Goal: Transaction & Acquisition: Obtain resource

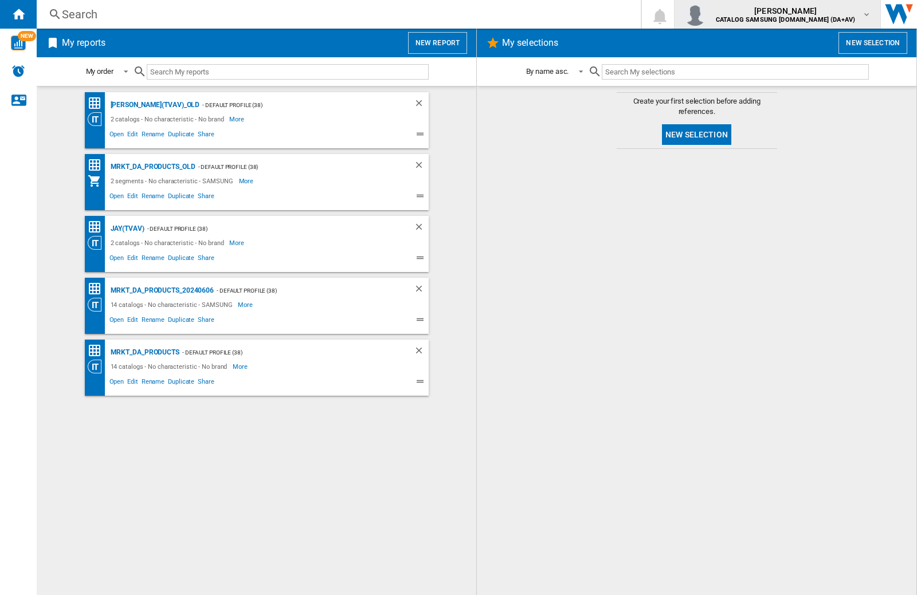
click at [707, 14] on img "button" at bounding box center [695, 14] width 23 height 23
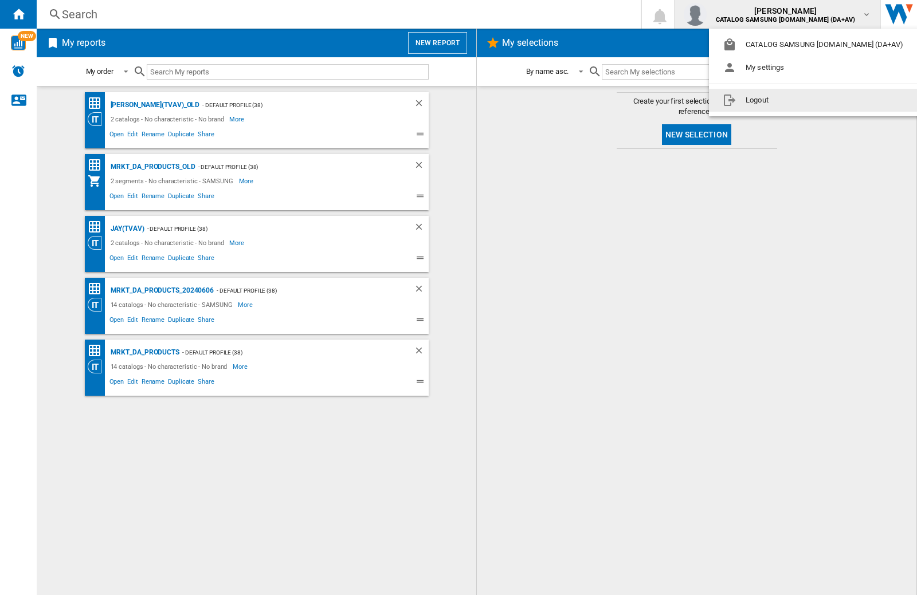
click at [797, 100] on button "Logout" at bounding box center [815, 100] width 213 height 23
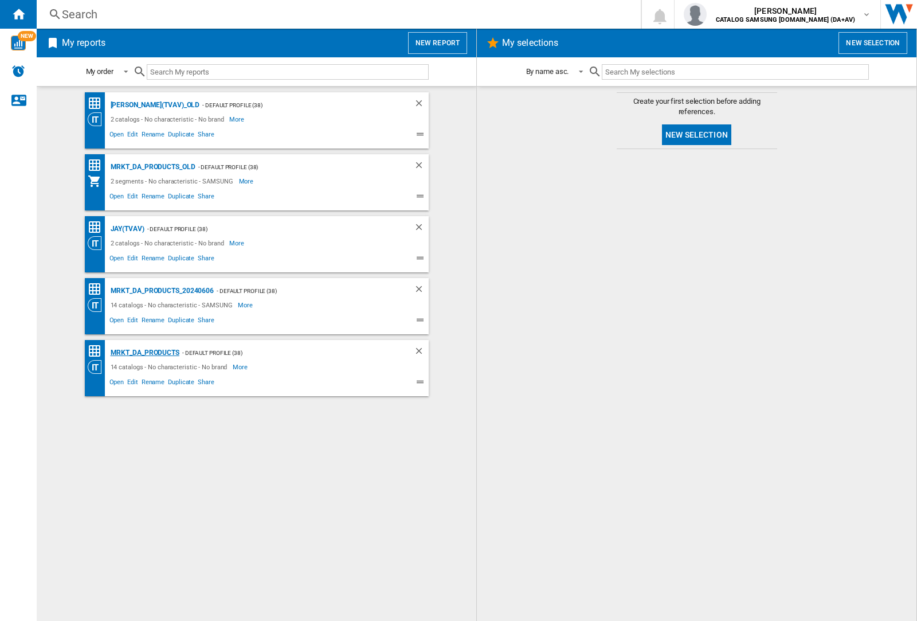
click at [144, 352] on div "MRKT_DA_PRODUCTS" at bounding box center [144, 353] width 72 height 14
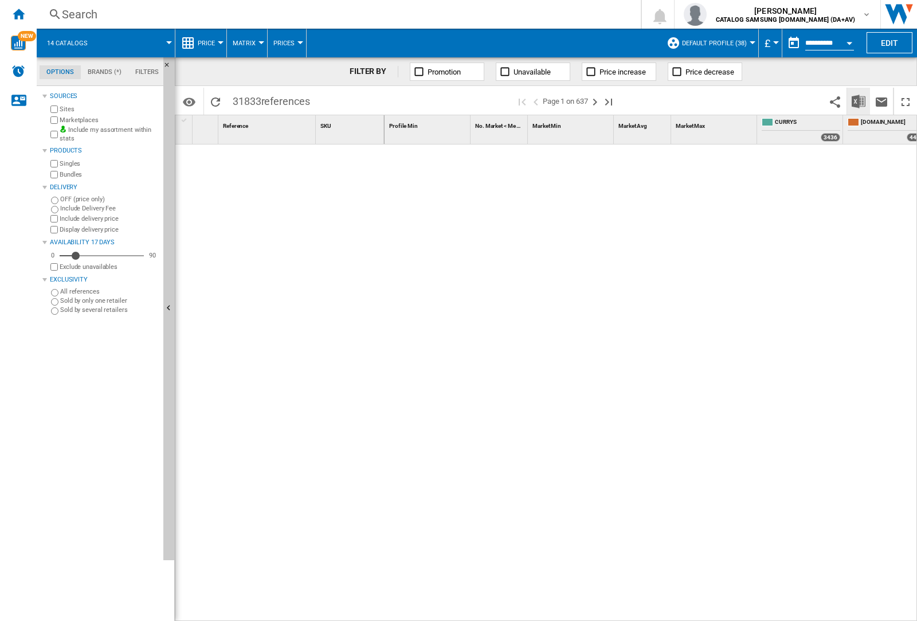
click at [858, 100] on img "Download in Excel" at bounding box center [859, 102] width 14 height 14
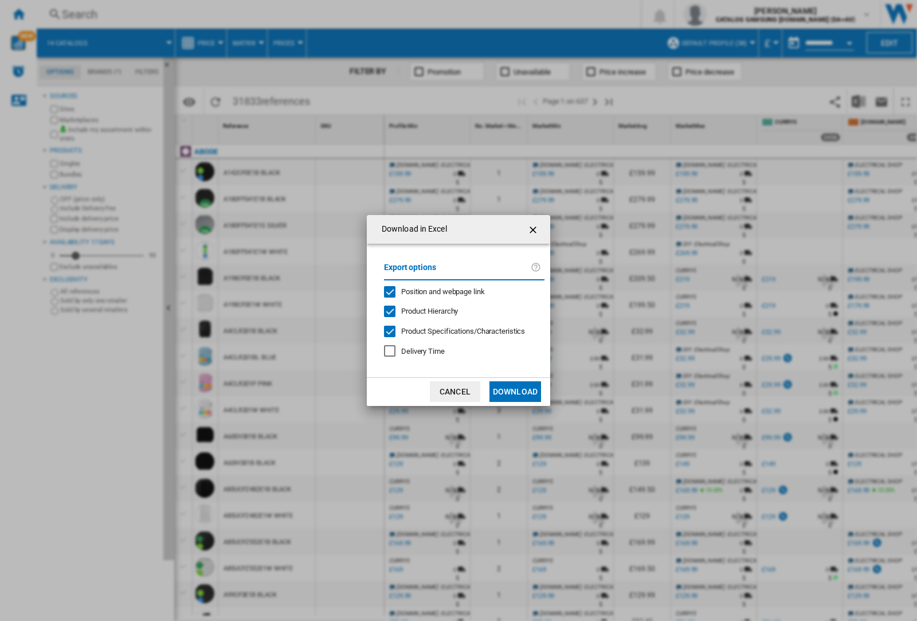
click at [436, 291] on span "Position and webpage link" at bounding box center [443, 291] width 84 height 9
click at [515, 391] on button "Download" at bounding box center [515, 391] width 52 height 21
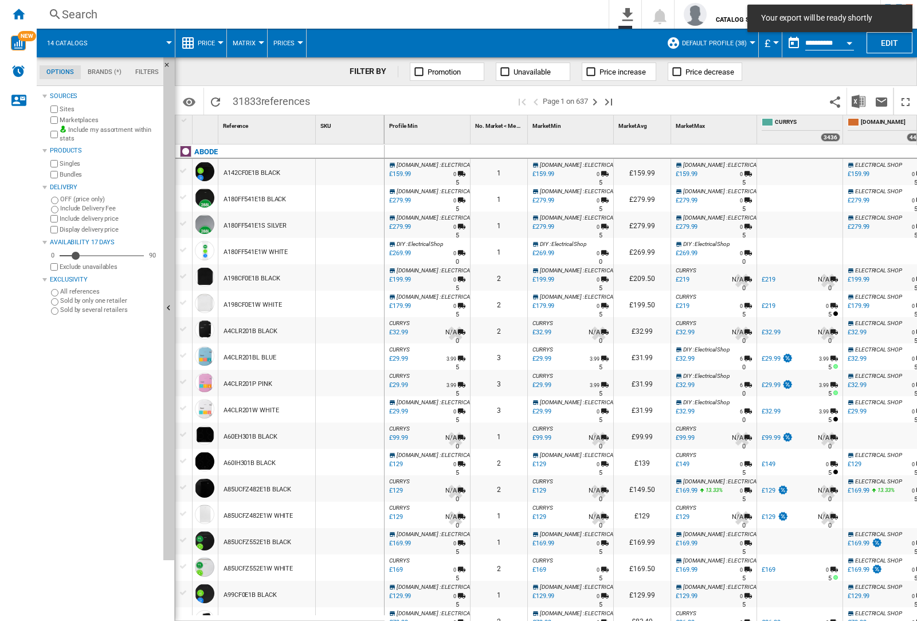
click at [357, 196] on div at bounding box center [350, 198] width 68 height 26
